Goal: Obtain resource: Download file/media

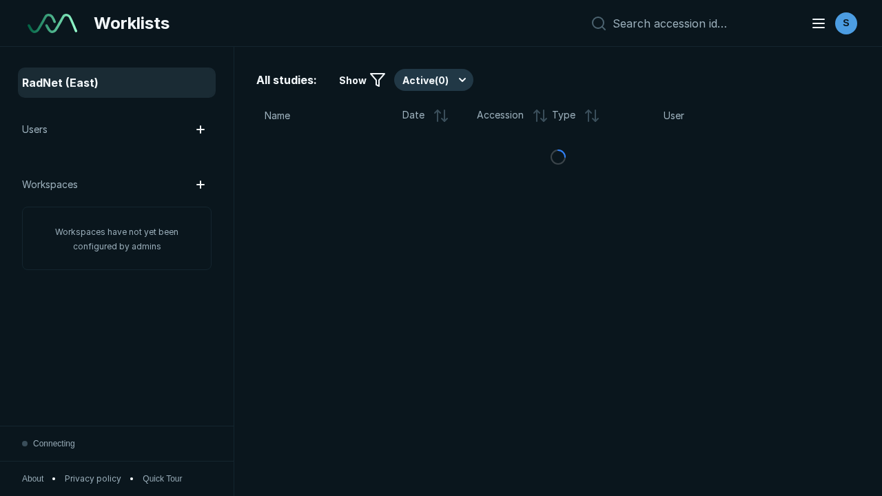
scroll to position [3764, 5741]
